Goal: Find specific fact: Find contact information

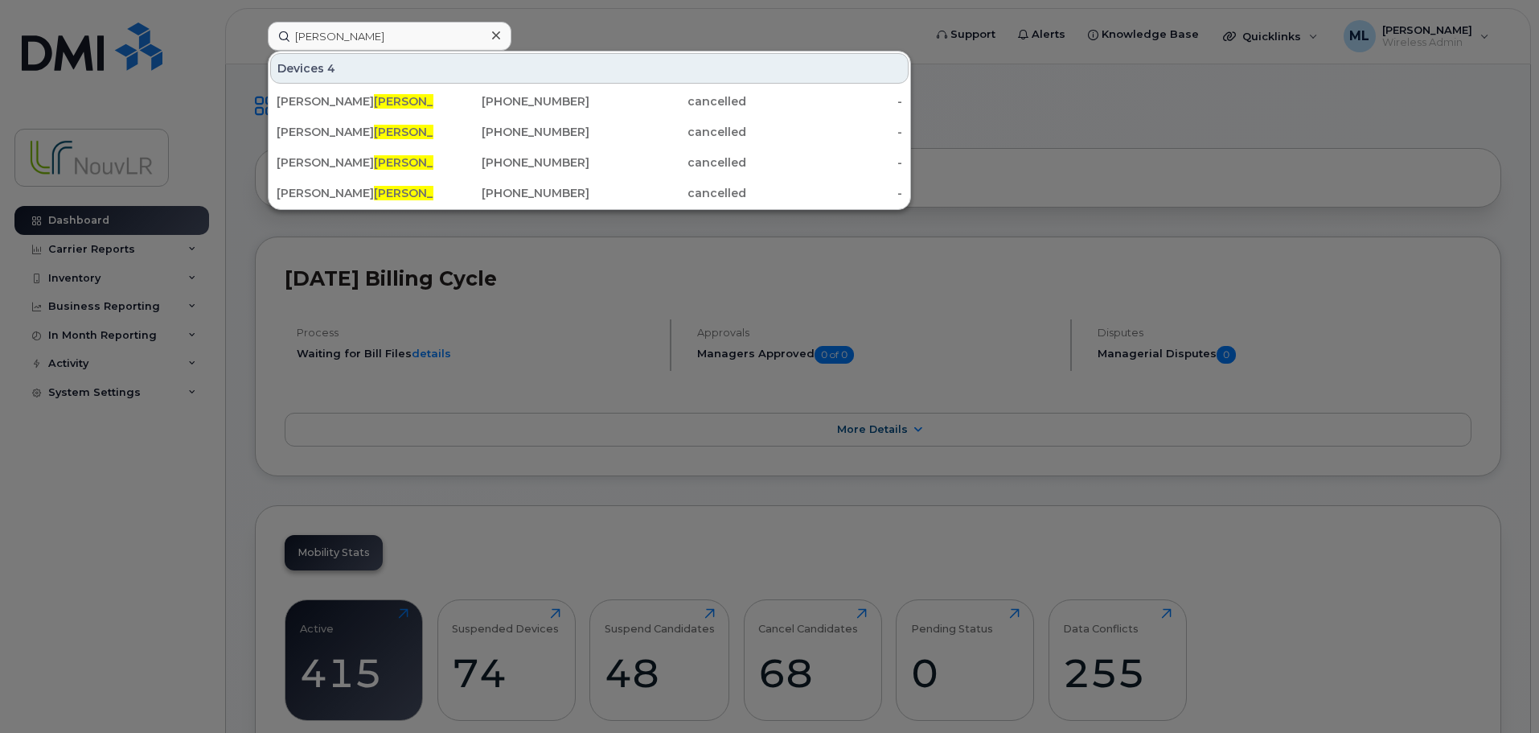
click at [255, 27] on div "ross Devices 4 Gabriel B ross oit 514-210-6810 cancelled - Gabriel B ross oit I…" at bounding box center [590, 36] width 671 height 29
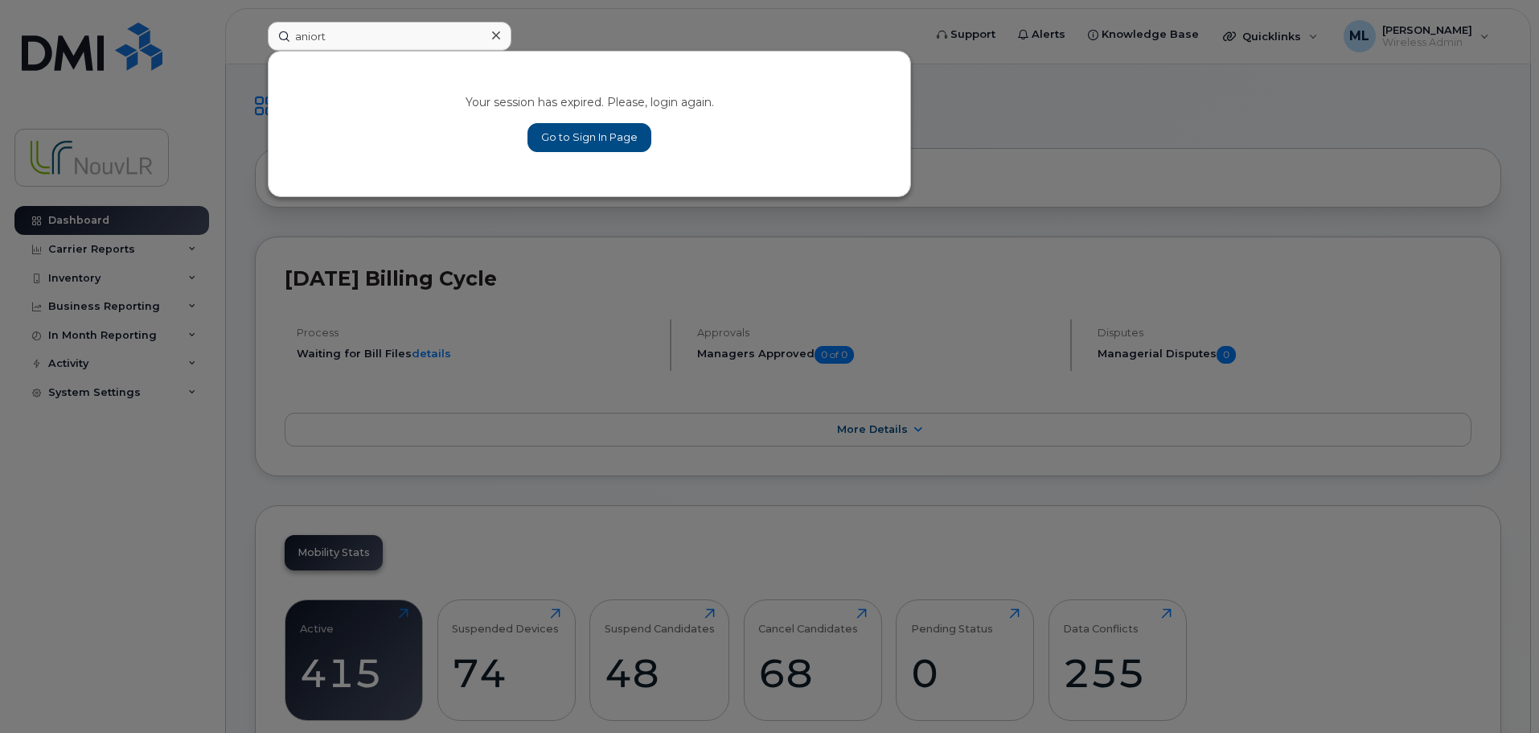
type input "aniort"
click at [592, 140] on link "Go to Sign In Page" at bounding box center [590, 137] width 124 height 29
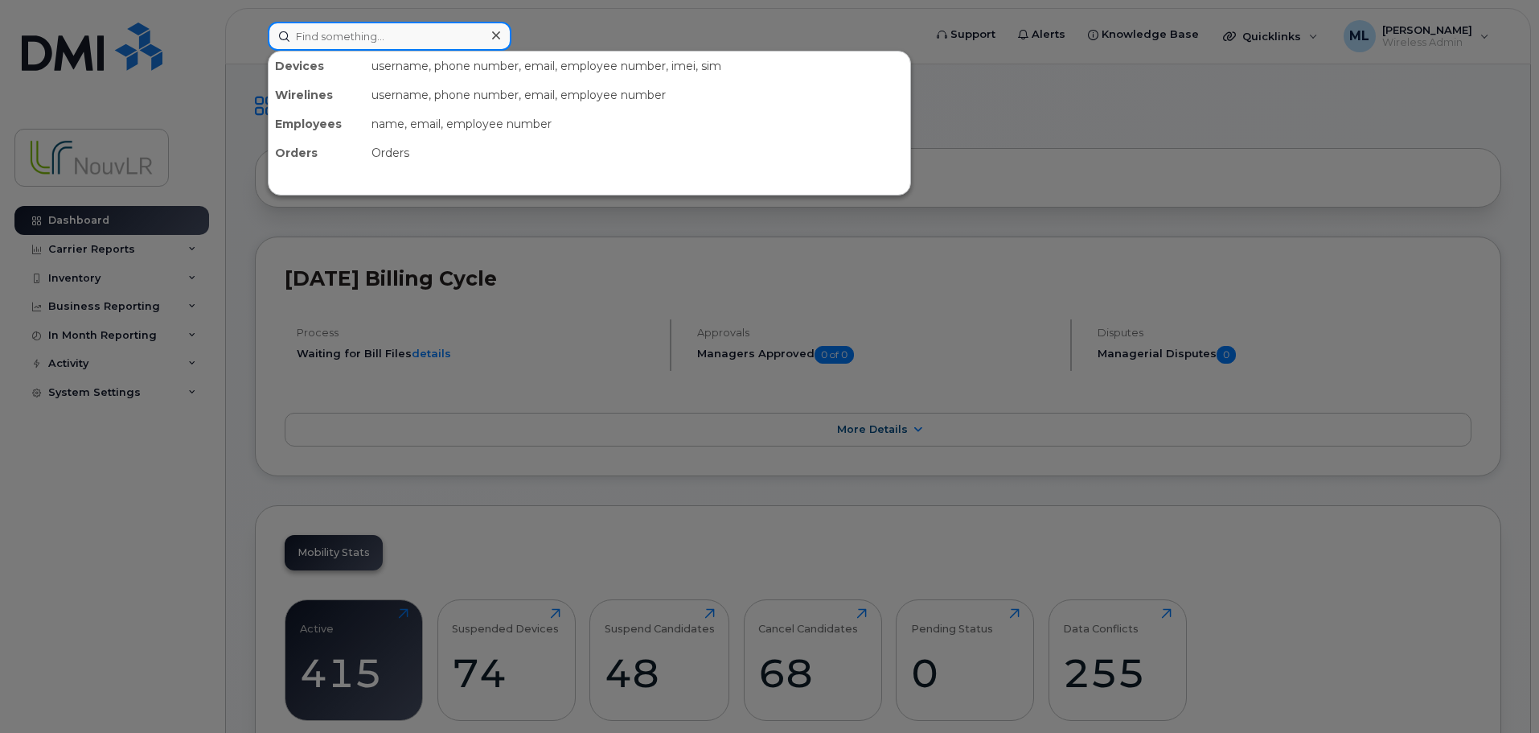
click at [334, 34] on input at bounding box center [390, 36] width 244 height 29
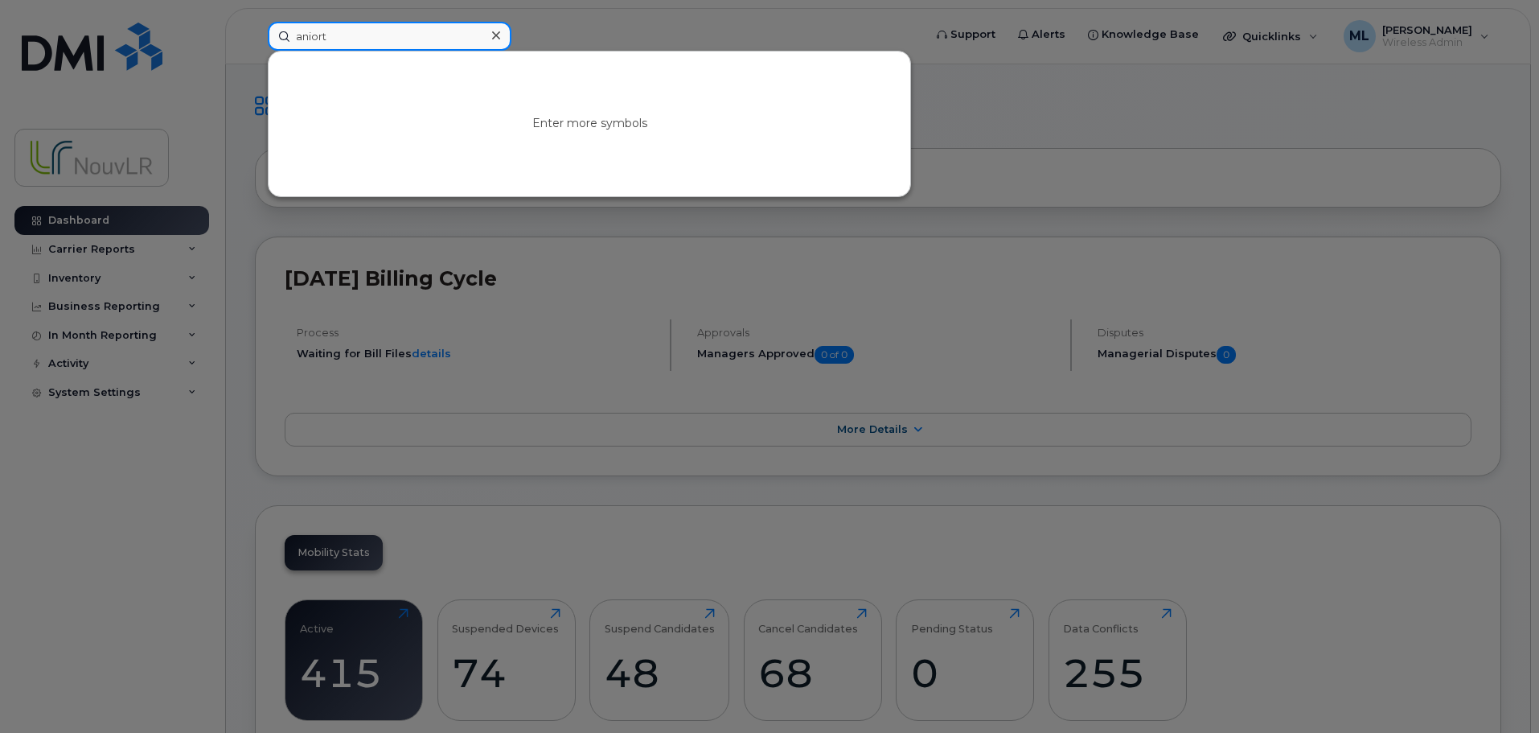
type input "aniort"
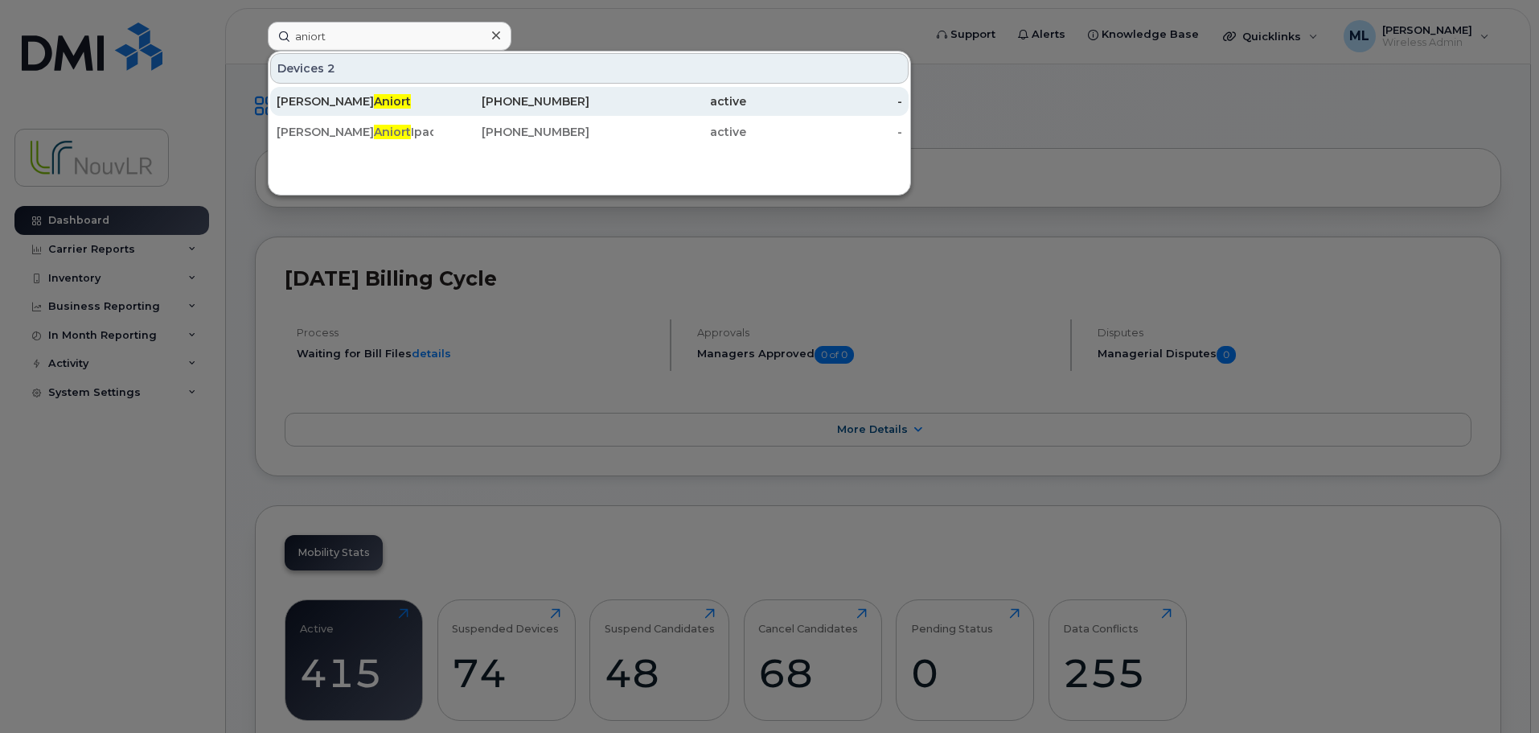
click at [354, 99] on div "[PERSON_NAME]" at bounding box center [355, 101] width 157 height 16
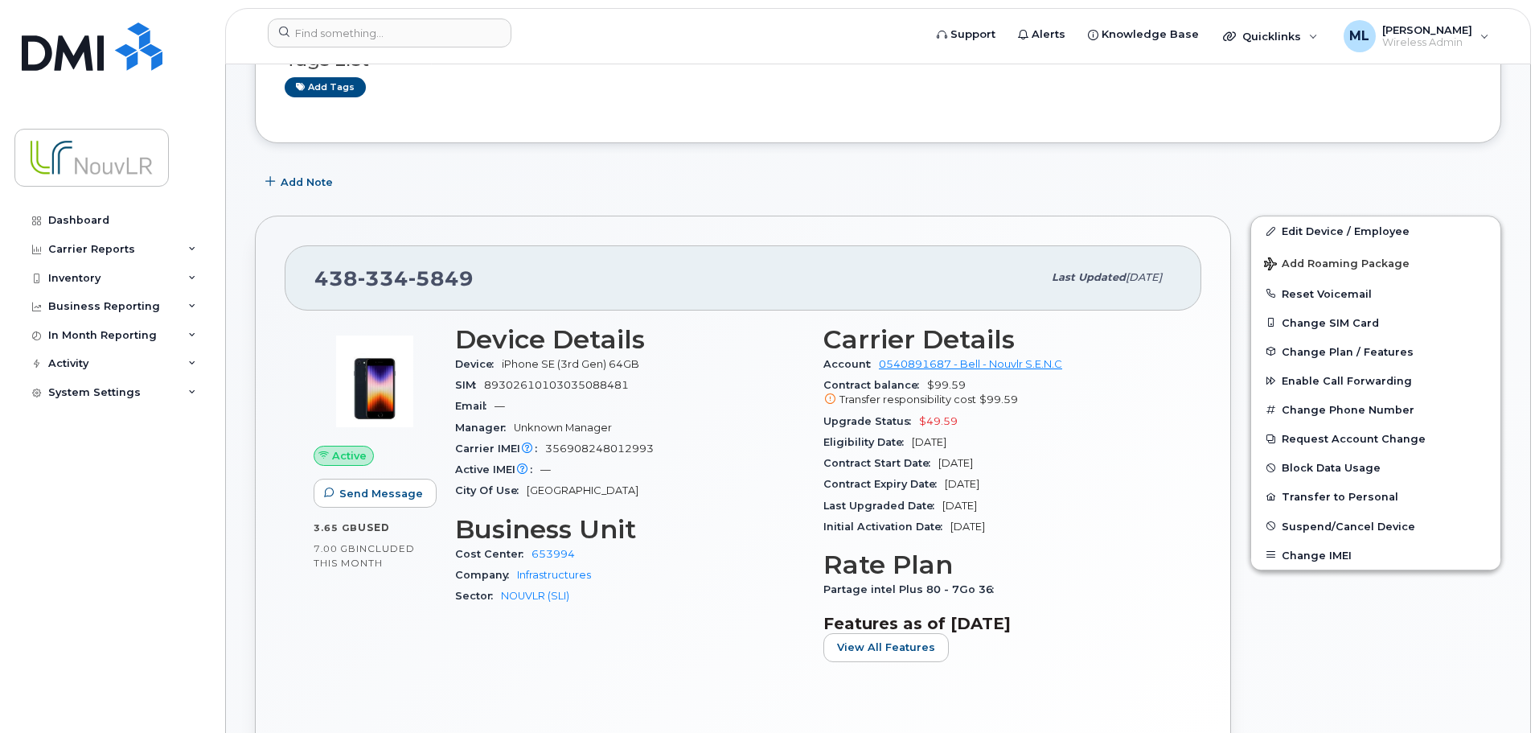
scroll to position [161, 0]
drag, startPoint x: 405, startPoint y: 283, endPoint x: 321, endPoint y: 284, distance: 83.6
click at [321, 284] on div "[PHONE_NUMBER]" at bounding box center [678, 278] width 728 height 34
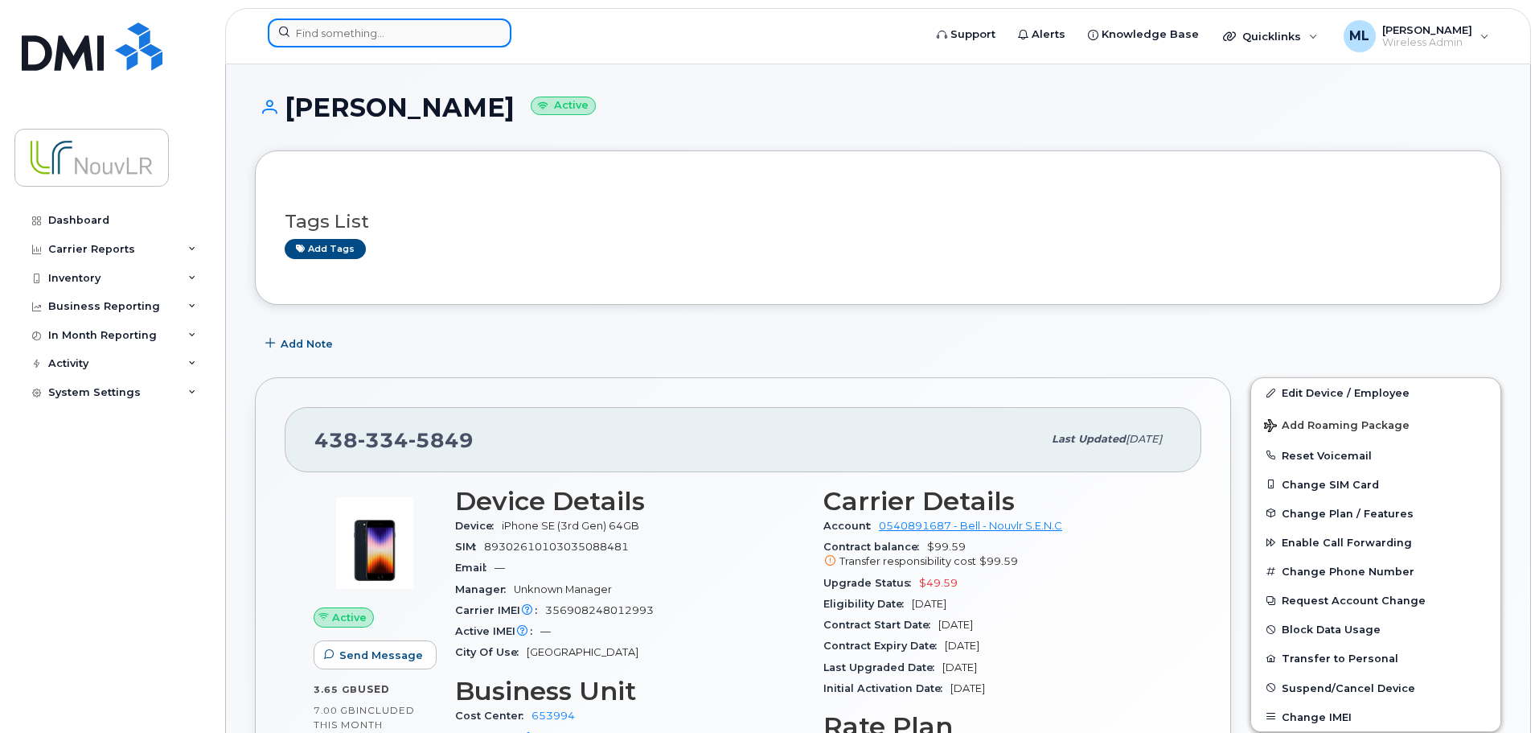
click at [350, 37] on input at bounding box center [390, 32] width 244 height 29
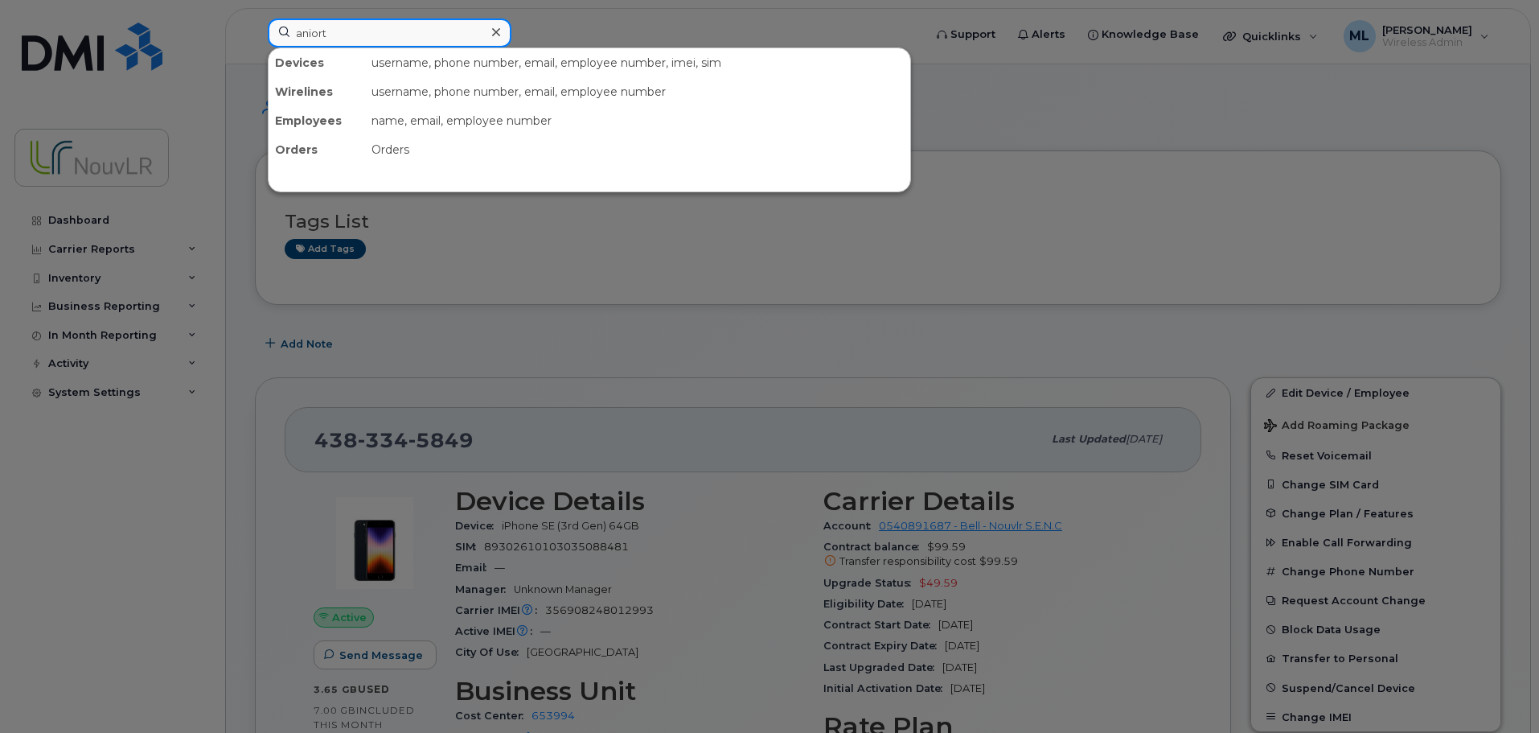
type input "aniort"
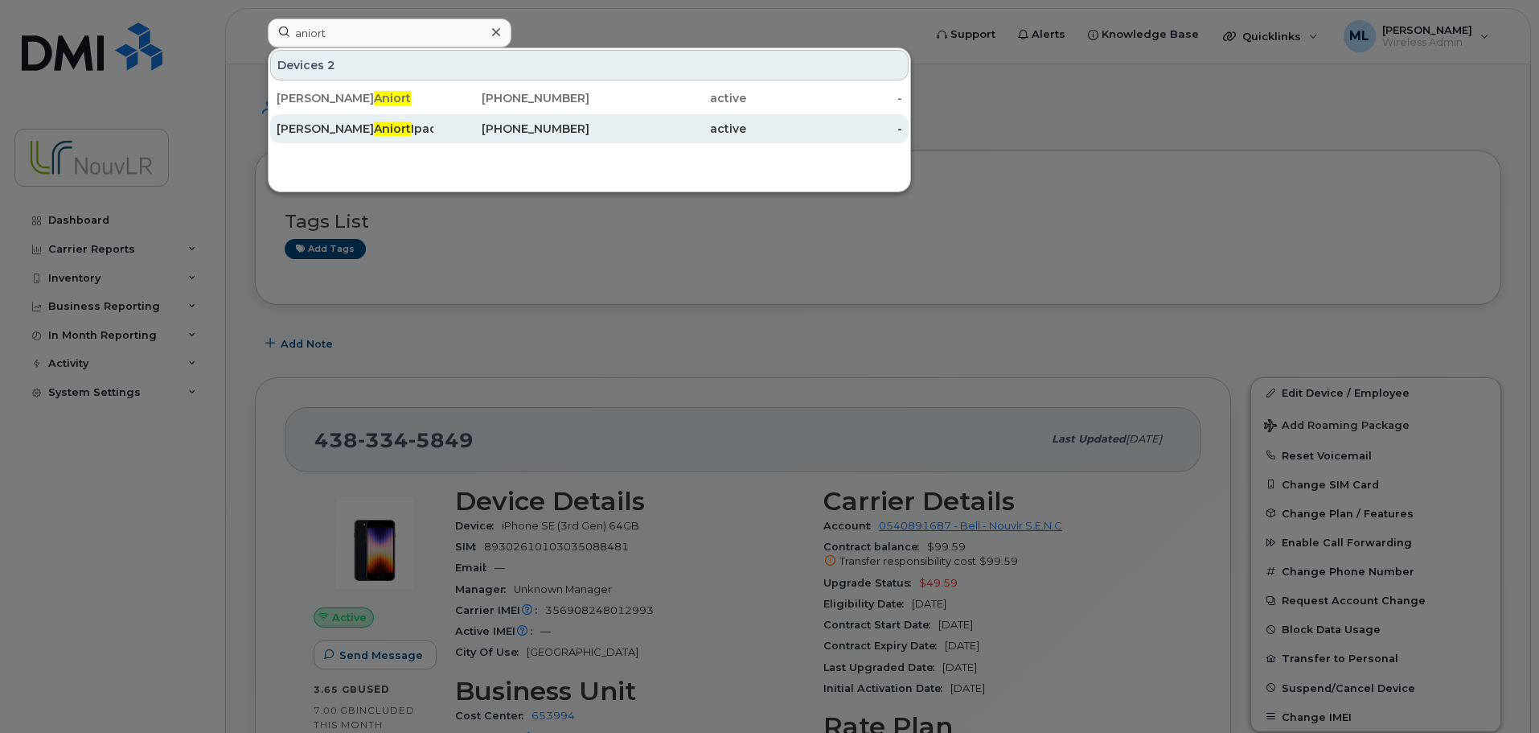
click at [374, 127] on span "Aniort" at bounding box center [392, 128] width 37 height 14
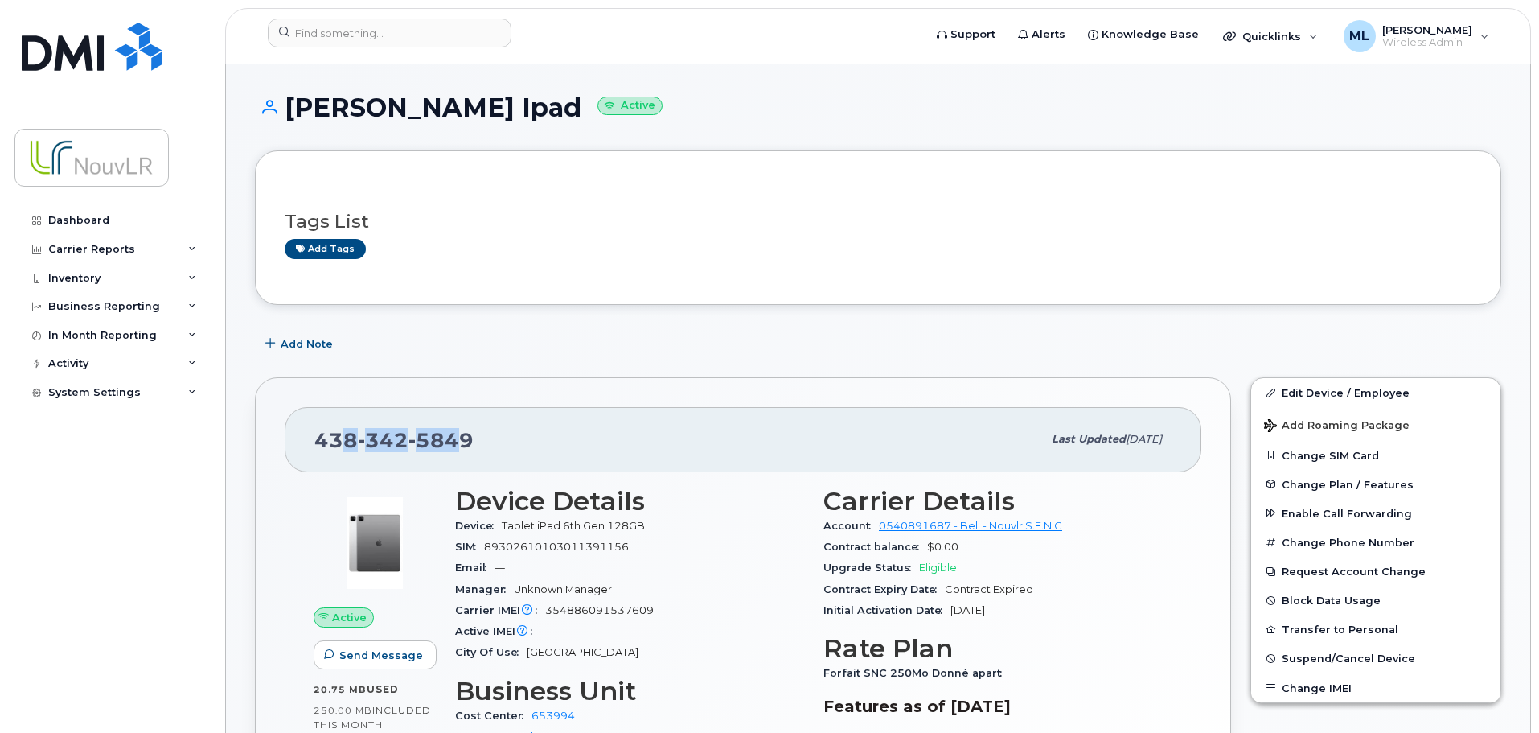
drag, startPoint x: 315, startPoint y: 438, endPoint x: 354, endPoint y: 423, distance: 41.2
click at [354, 423] on div "438 342 5849" at bounding box center [678, 439] width 728 height 34
drag, startPoint x: 481, startPoint y: 430, endPoint x: 313, endPoint y: 438, distance: 168.2
click at [313, 438] on div "438 342 5849 Last updated Mar 07, 2024" at bounding box center [743, 439] width 917 height 64
copy span "438 342 5849"
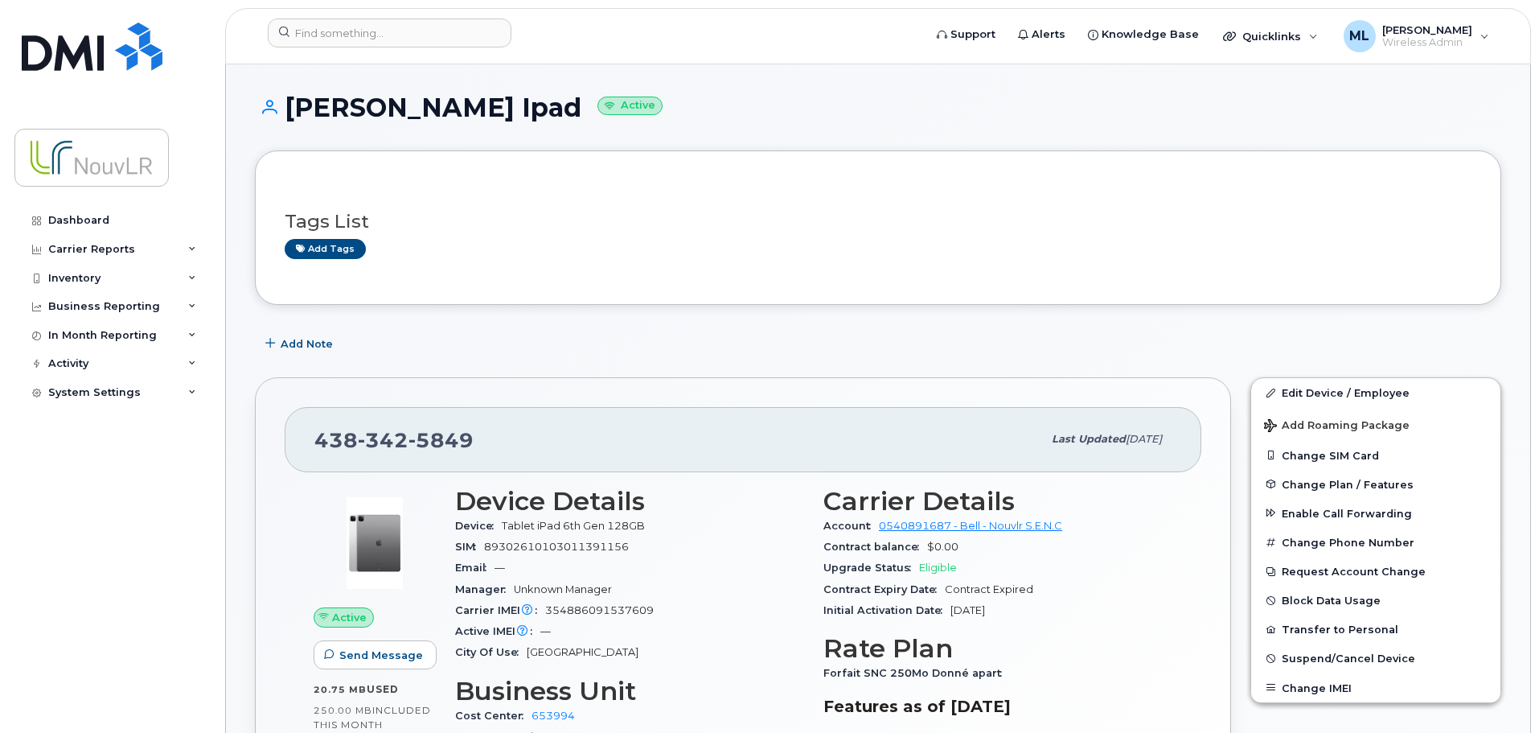
click at [1343, 125] on div "Simon Aniort Ipad Active" at bounding box center [878, 121] width 1247 height 57
click at [421, 29] on input at bounding box center [390, 32] width 244 height 29
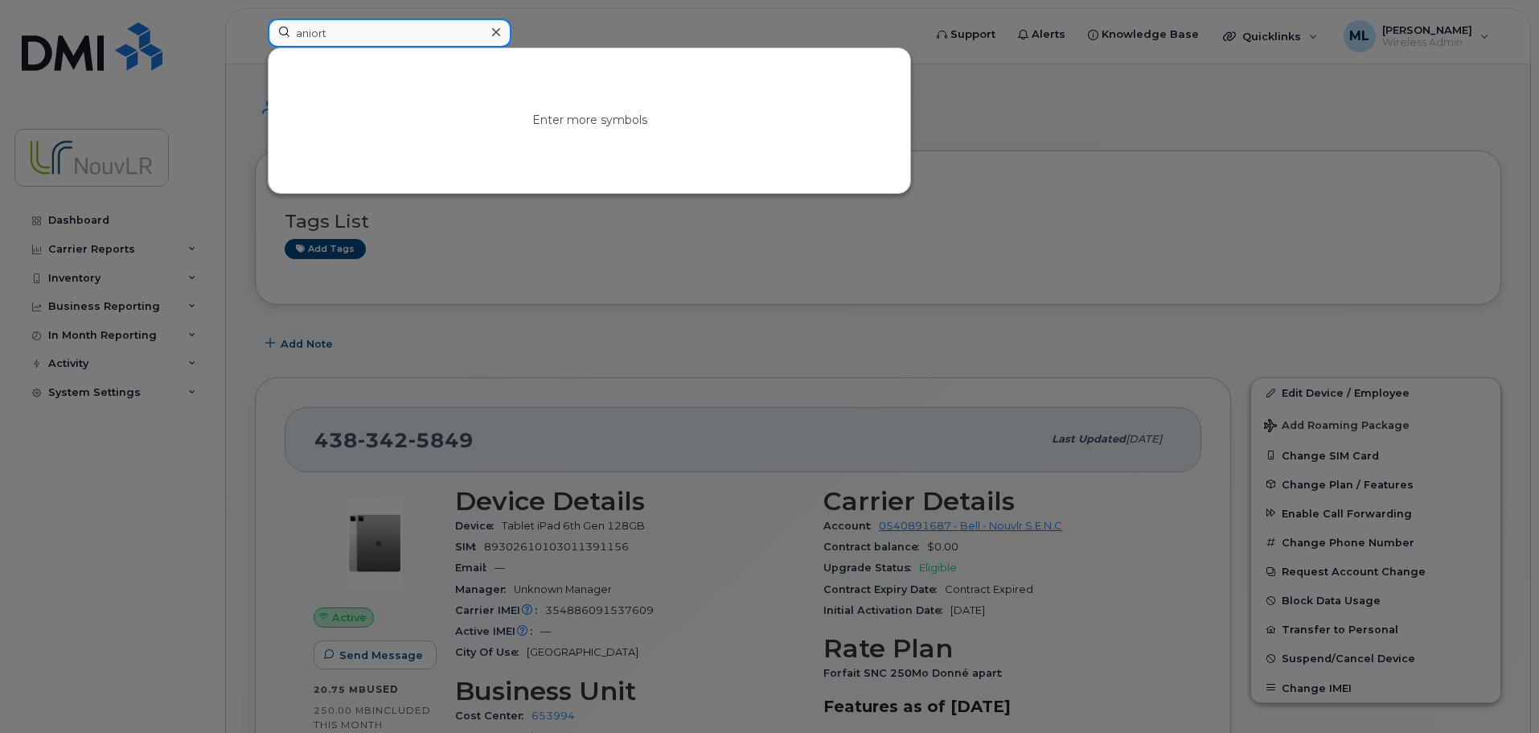
type input "aniort"
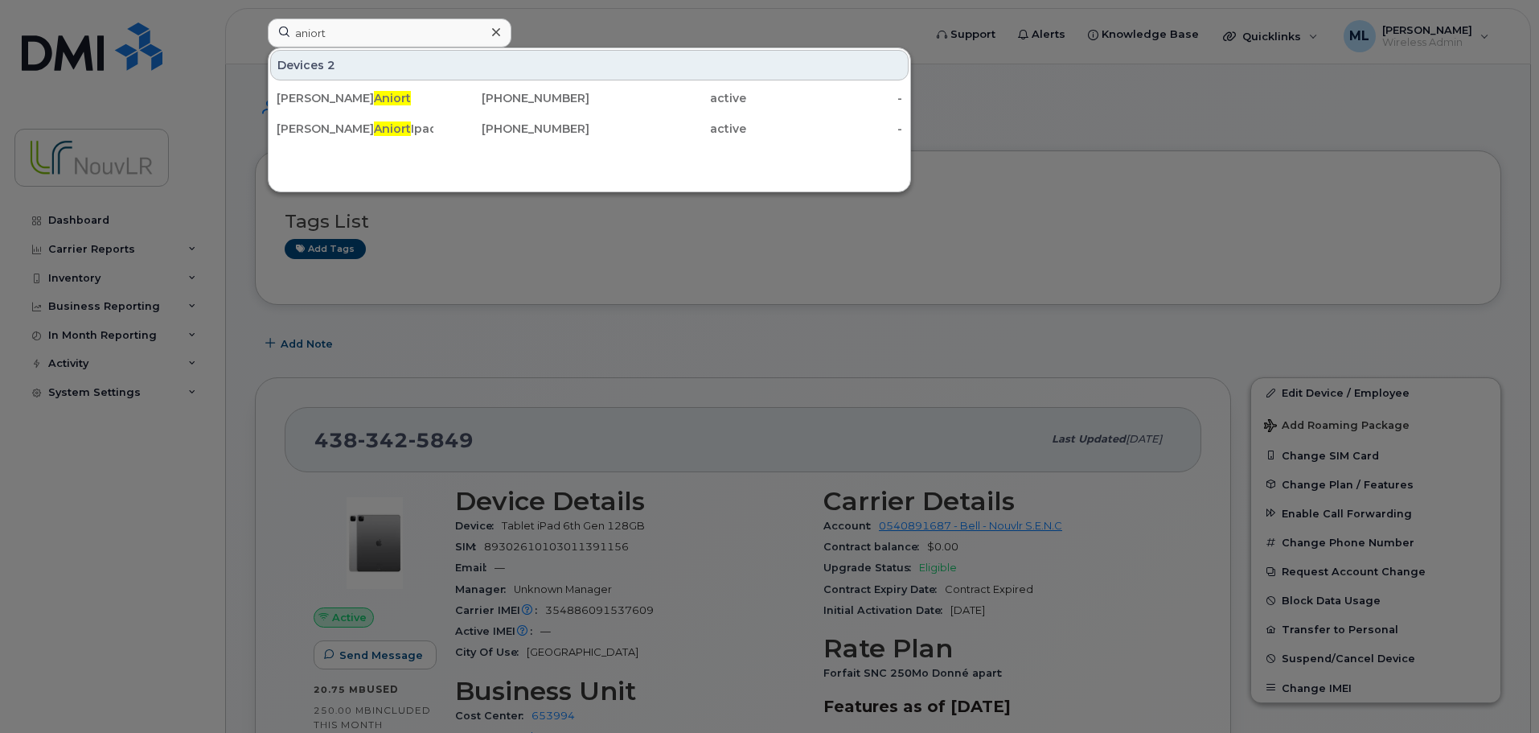
click at [494, 253] on div at bounding box center [769, 366] width 1539 height 733
